Goal: Information Seeking & Learning: Learn about a topic

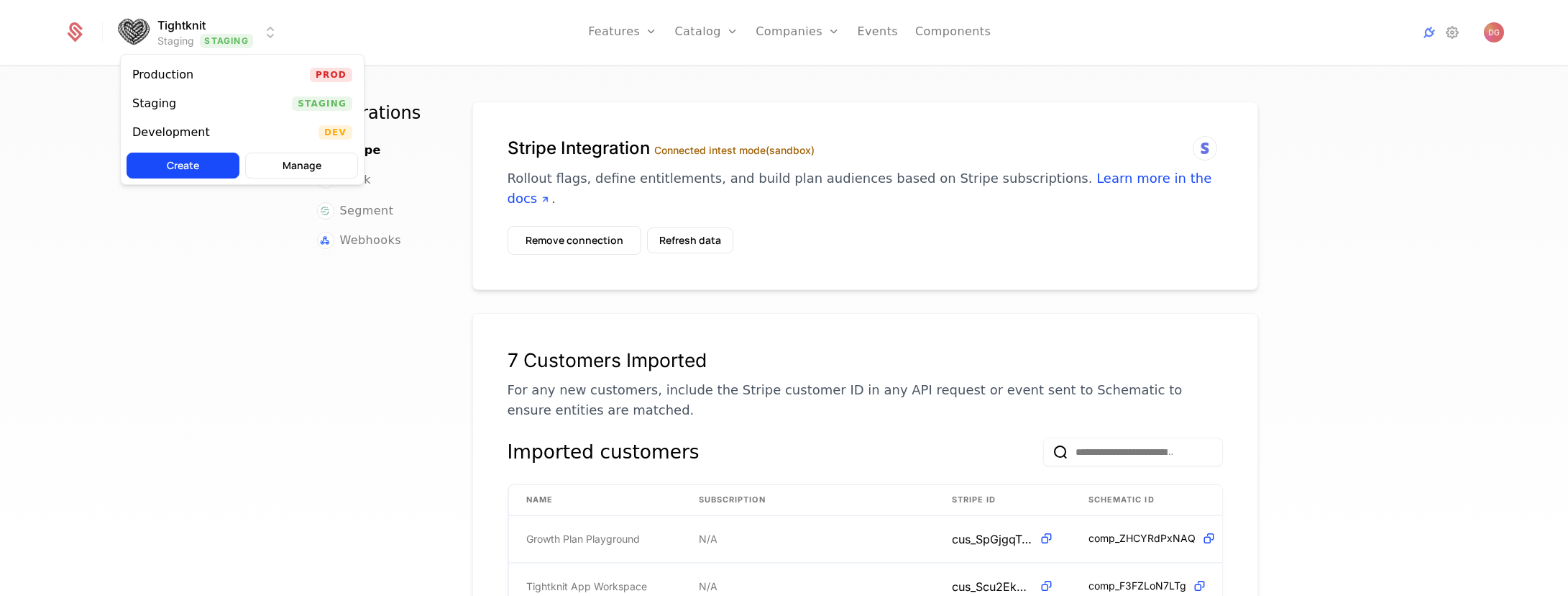
click at [263, 29] on html "Tightknit Staging Staging Features Features Flags Catalog Plans Add Ons Credits…" at bounding box center [784, 298] width 1568 height 596
click at [277, 72] on div "Production Prod" at bounding box center [242, 75] width 243 height 29
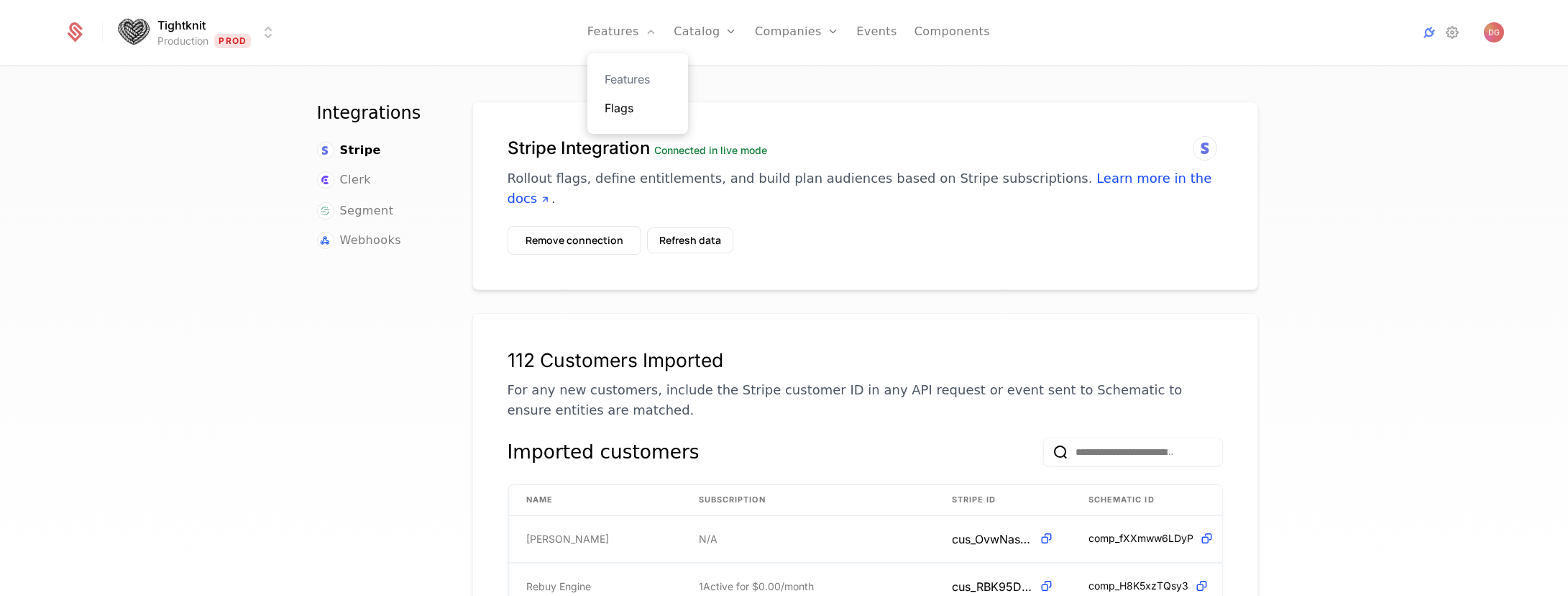
click at [638, 105] on link "Flags" at bounding box center [637, 108] width 66 height 17
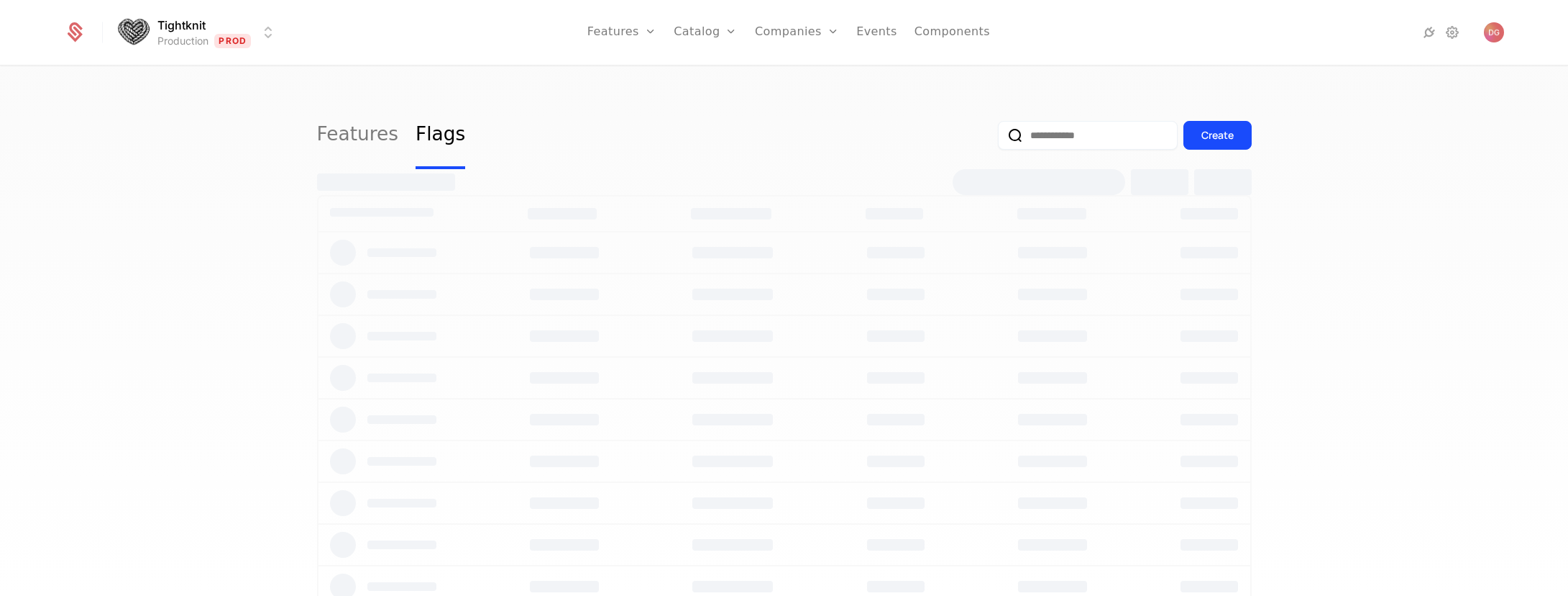
select select "**"
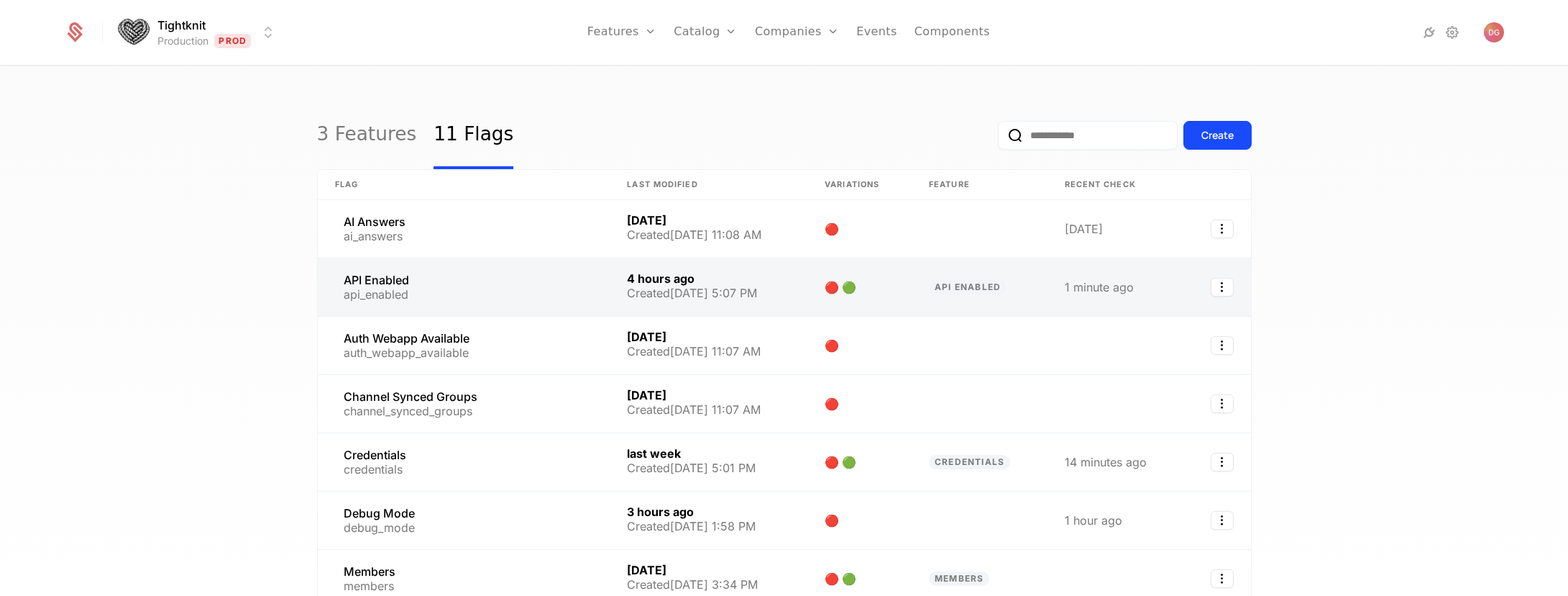
click at [379, 285] on link at bounding box center [464, 287] width 292 height 58
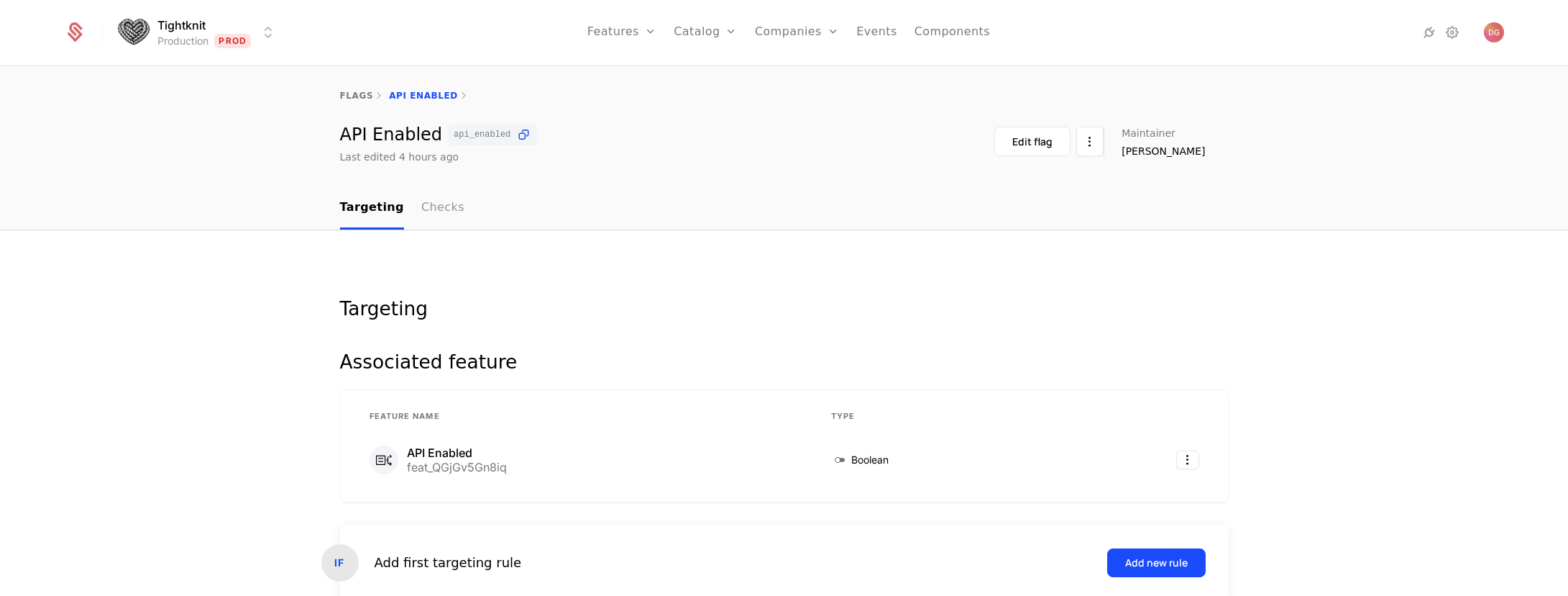
click at [428, 208] on link "Checks" at bounding box center [443, 208] width 43 height 43
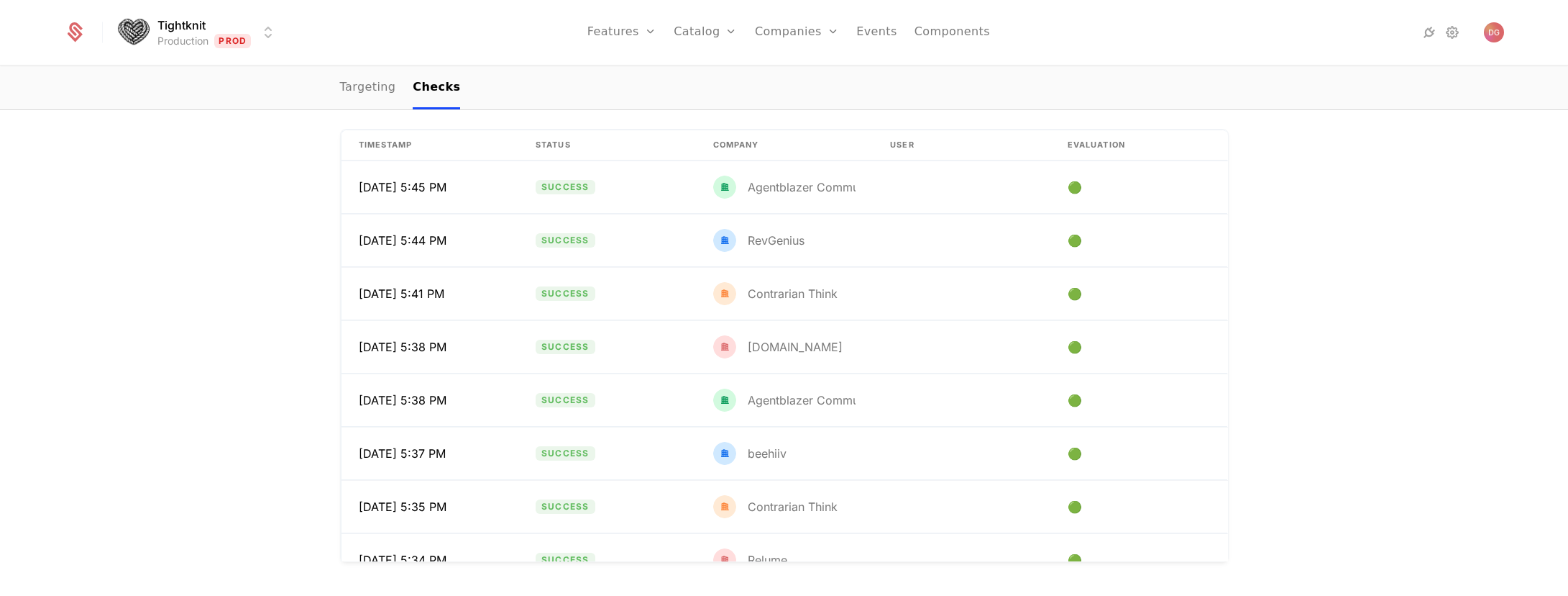
click at [1298, 194] on div "Flag Check Log Timestamp Status Company User Evaluation 9/5/25, 5:45 PM Success…" at bounding box center [784, 322] width 1568 height 548
click at [1381, 165] on div "Flag Check Log Timestamp Status Company User Evaluation 9/5/25, 5:45 PM Success…" at bounding box center [784, 322] width 1568 height 548
click at [1337, 180] on div "Flag Check Log Timestamp Status Company User Evaluation 9/5/25, 5:45 PM Success…" at bounding box center [784, 322] width 1568 height 548
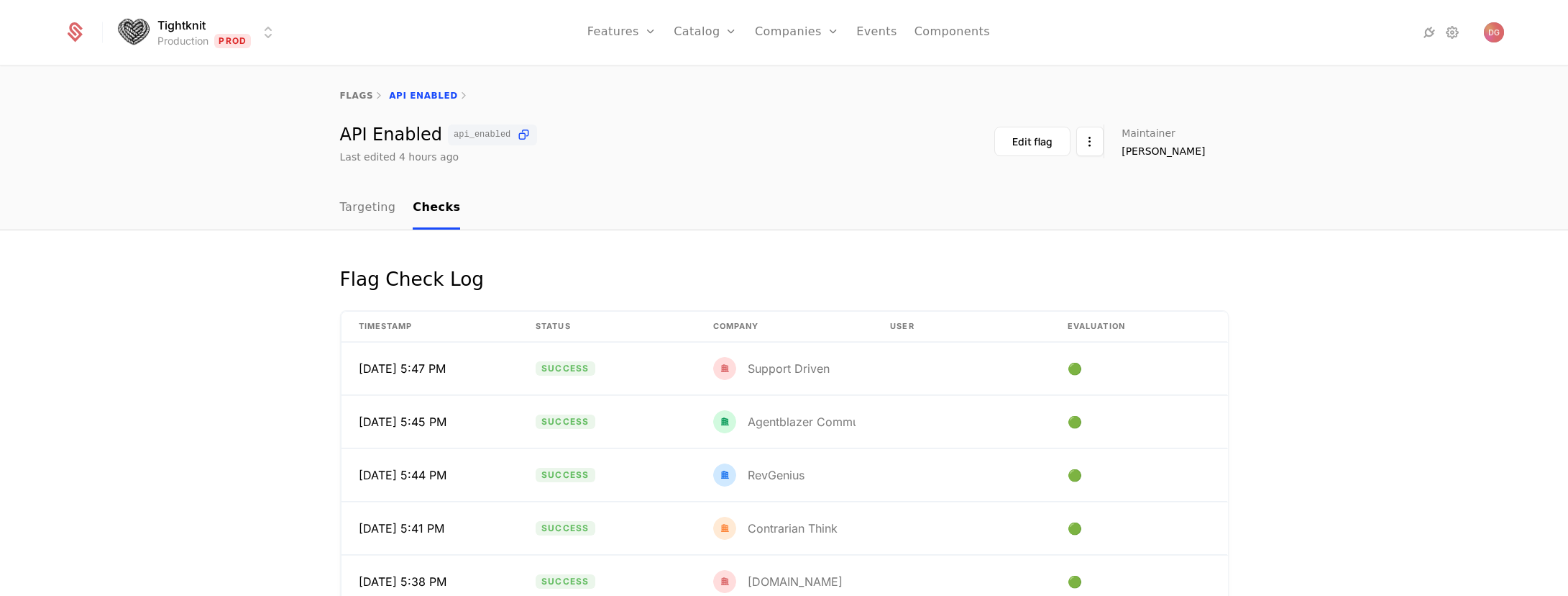
click at [1344, 383] on div "Flag Check Log Timestamp Status Company User Evaluation 9/5/25, 5:47 PM Success…" at bounding box center [784, 504] width 1568 height 548
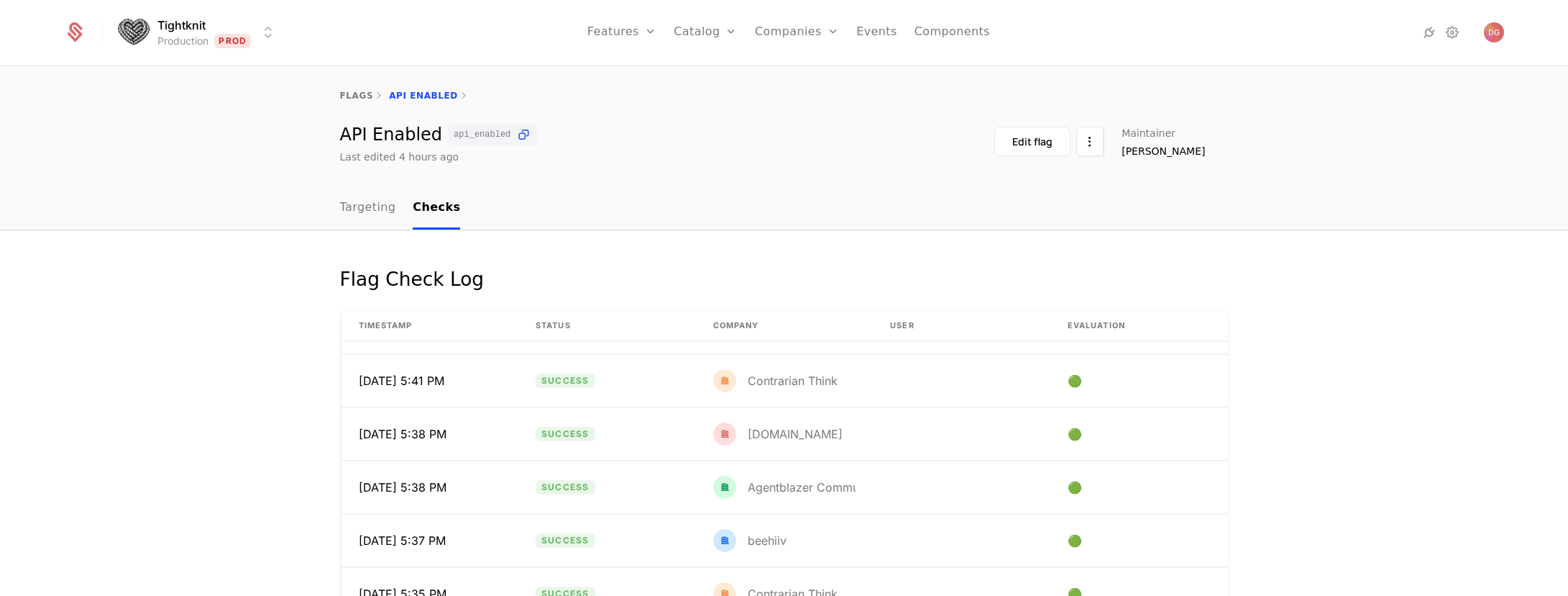
click at [251, 156] on div "API Enabled api_enabled Last edited 4 hours ago Edit flag Maintainer [PERSON_NA…" at bounding box center [784, 144] width 1568 height 40
click at [1224, 77] on div "flags API Enabled" at bounding box center [784, 96] width 1568 height 58
click at [1195, 30] on nav "Features Features Flags Catalog Plans Add Ons Credits Configuration Companies C…" at bounding box center [789, 32] width 1000 height 64
